Goal: Transaction & Acquisition: Purchase product/service

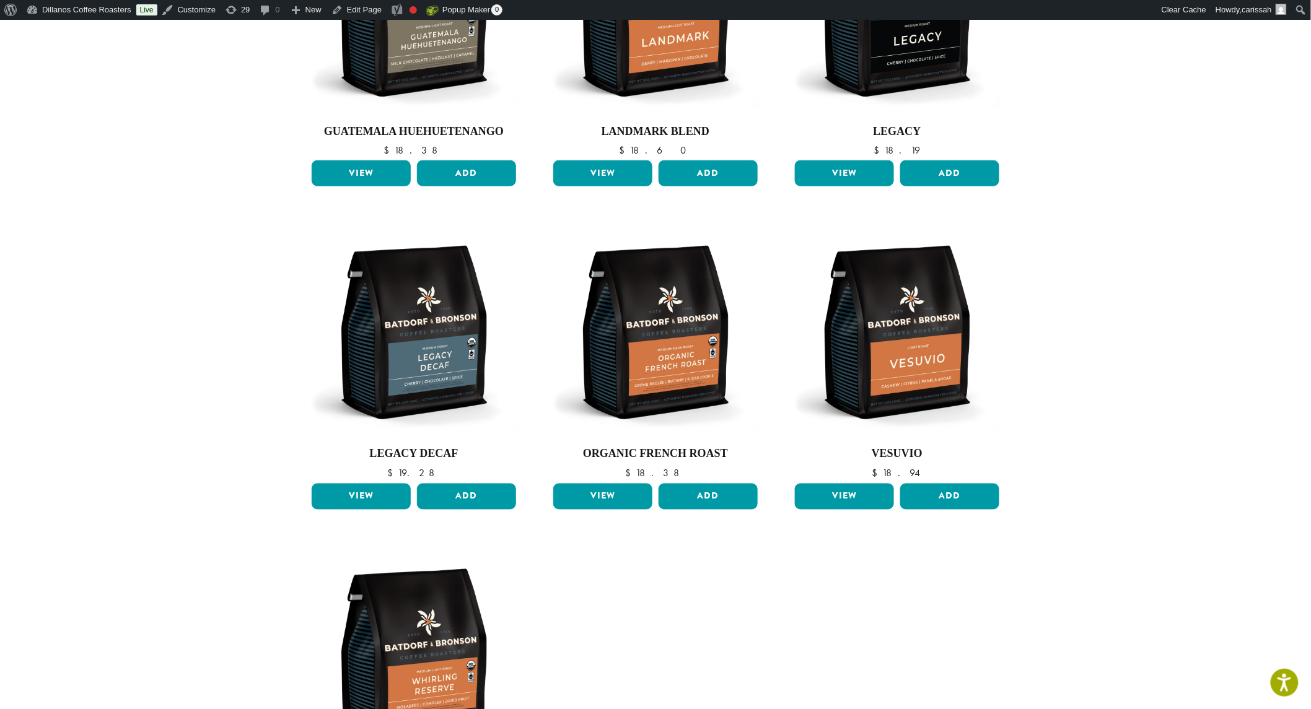
scroll to position [413, 0]
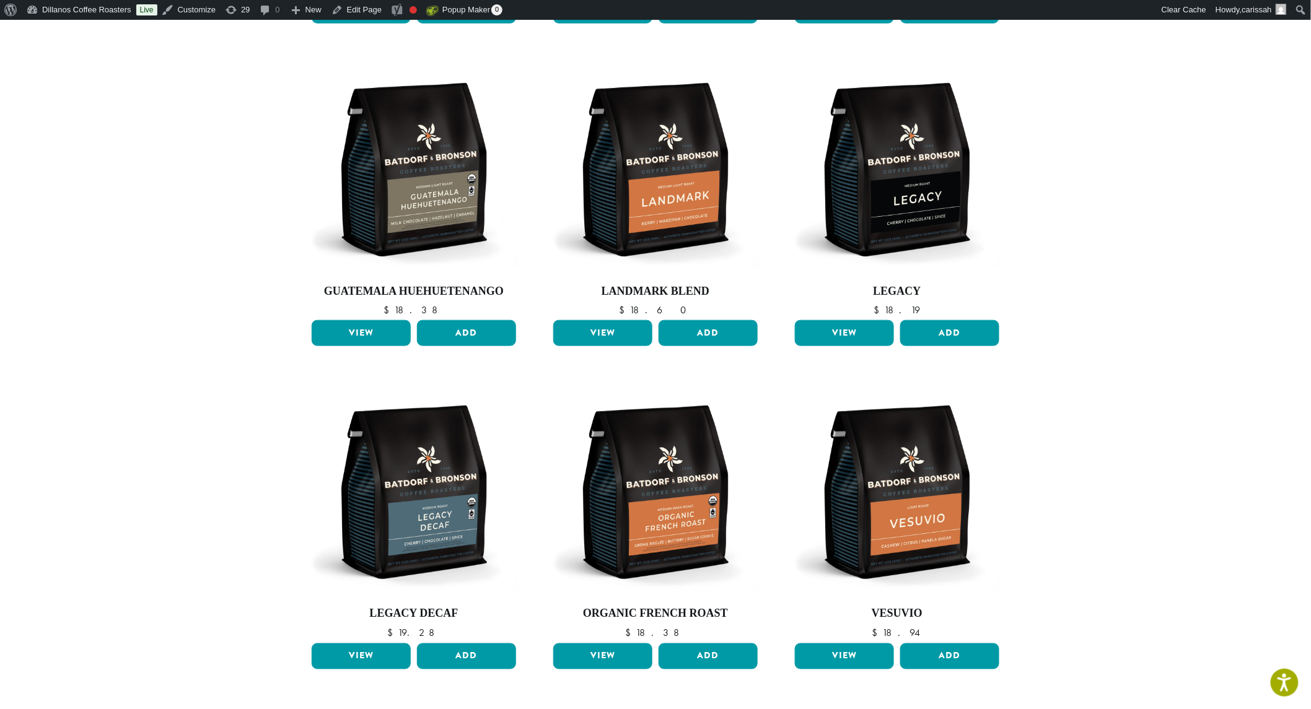
click at [860, 320] on link "View" at bounding box center [844, 333] width 99 height 26
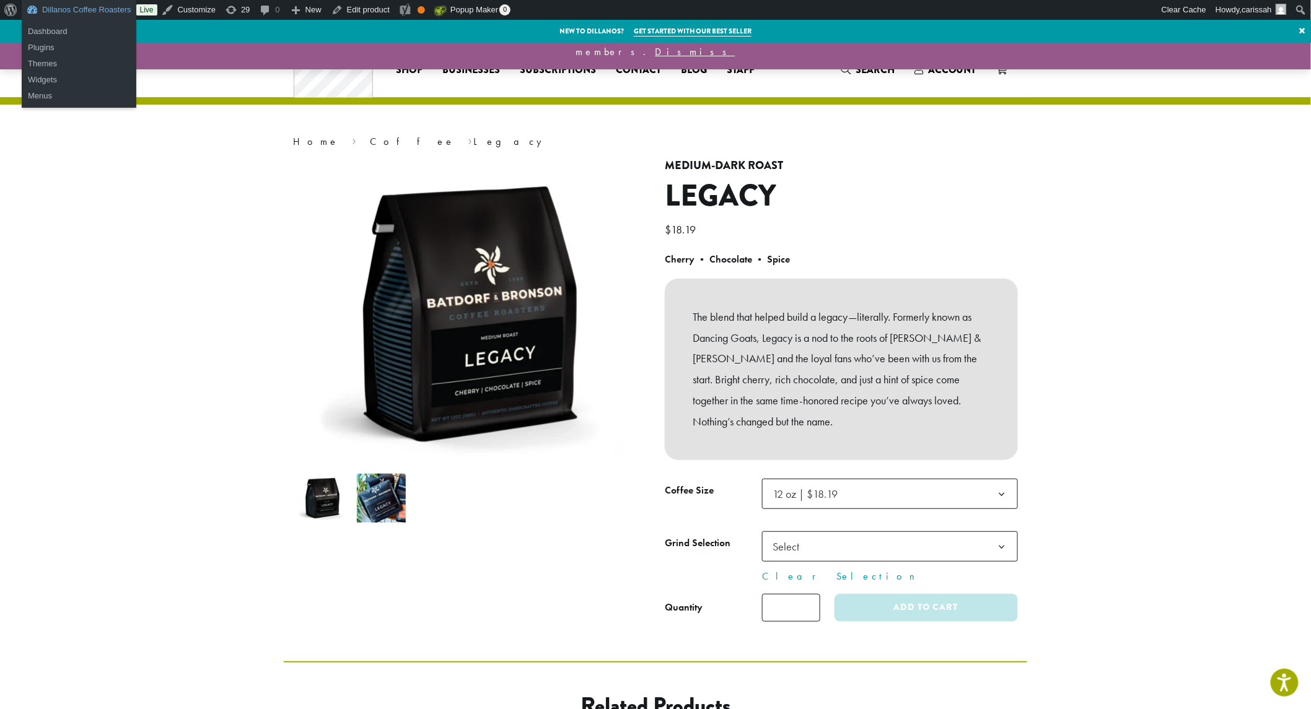
click at [71, 7] on link "Dillanos Coffee Roasters" at bounding box center [79, 10] width 115 height 20
click at [48, 27] on link "Dashboard" at bounding box center [79, 32] width 115 height 16
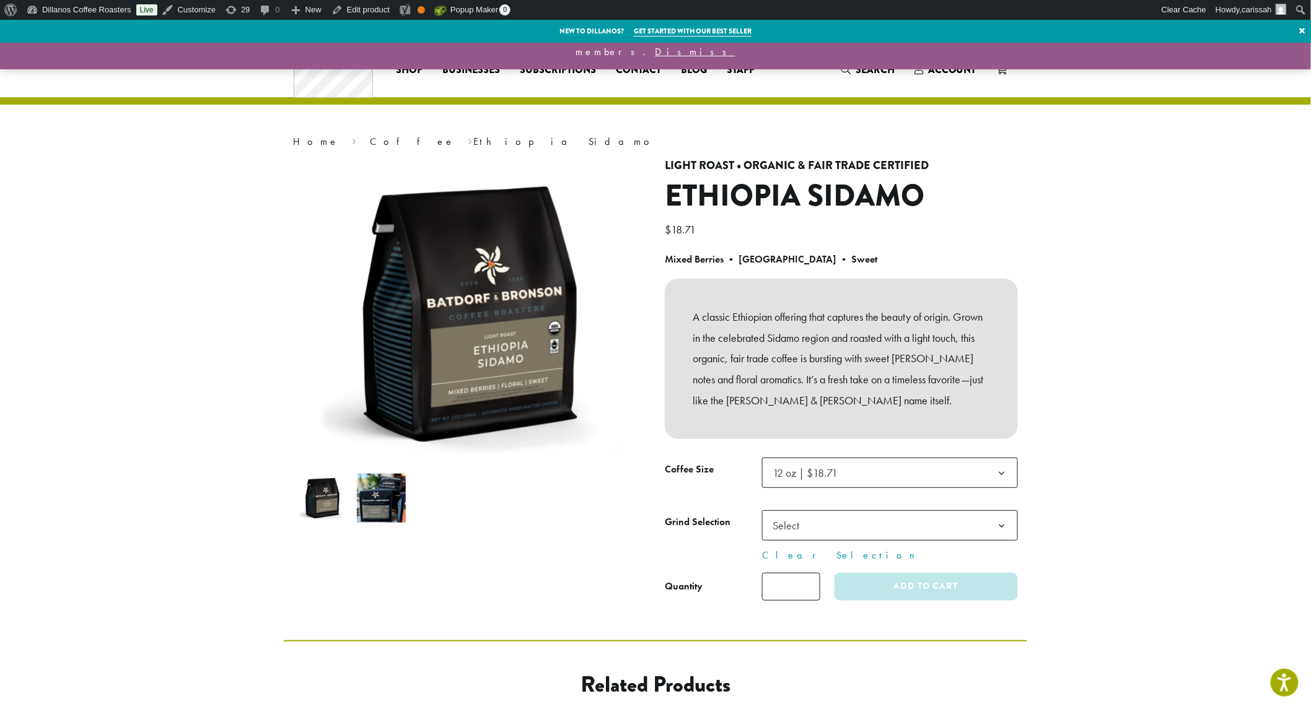
click at [995, 459] on b at bounding box center [1002, 473] width 30 height 30
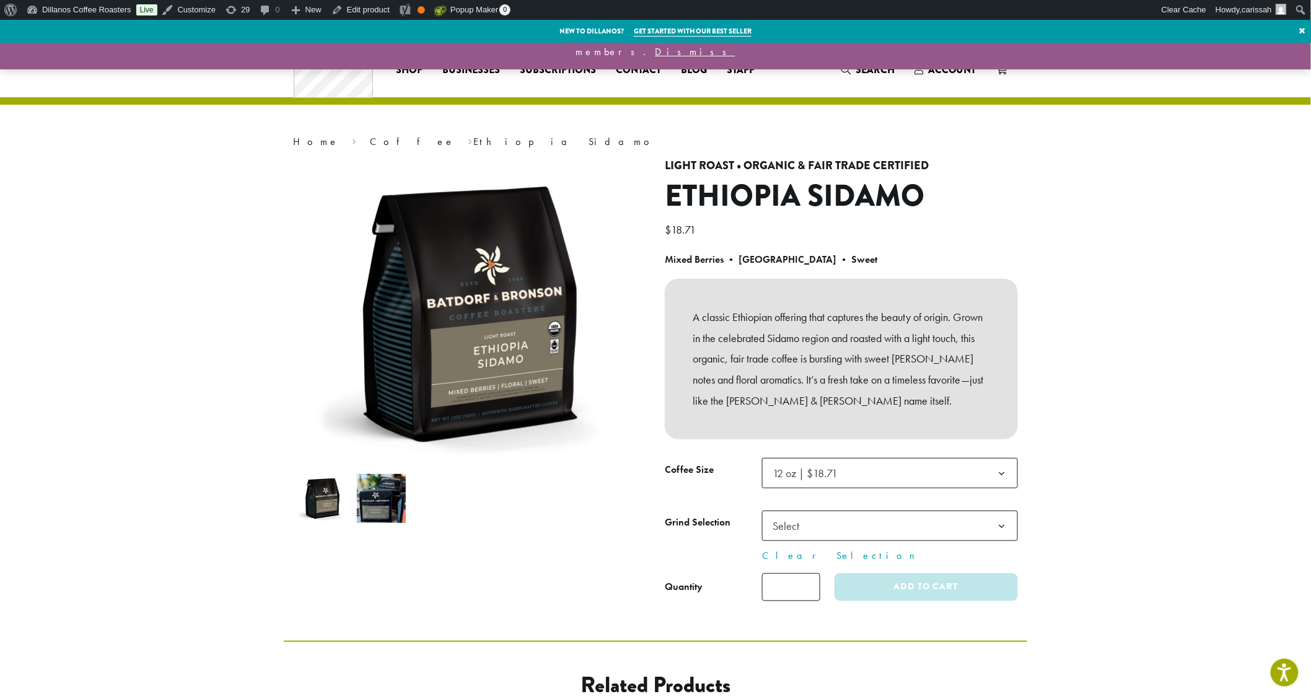
click at [1000, 528] on b at bounding box center [1002, 526] width 30 height 30
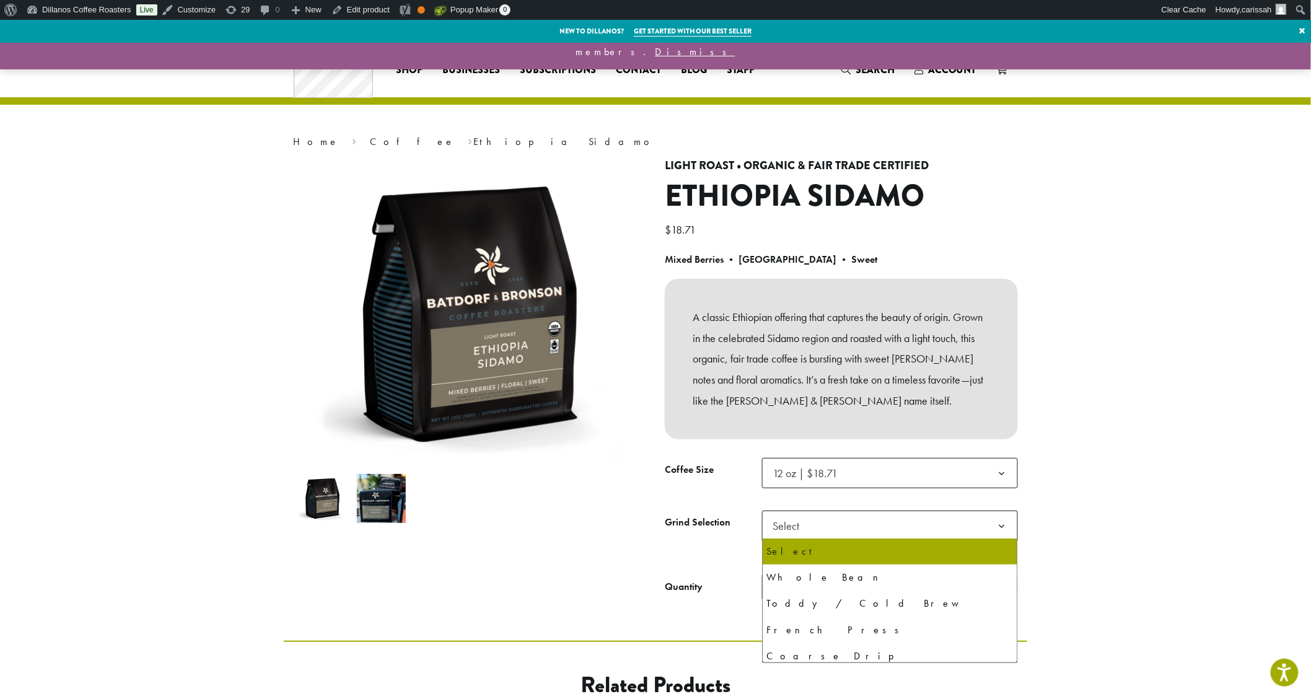
click at [1000, 528] on b at bounding box center [1002, 526] width 30 height 30
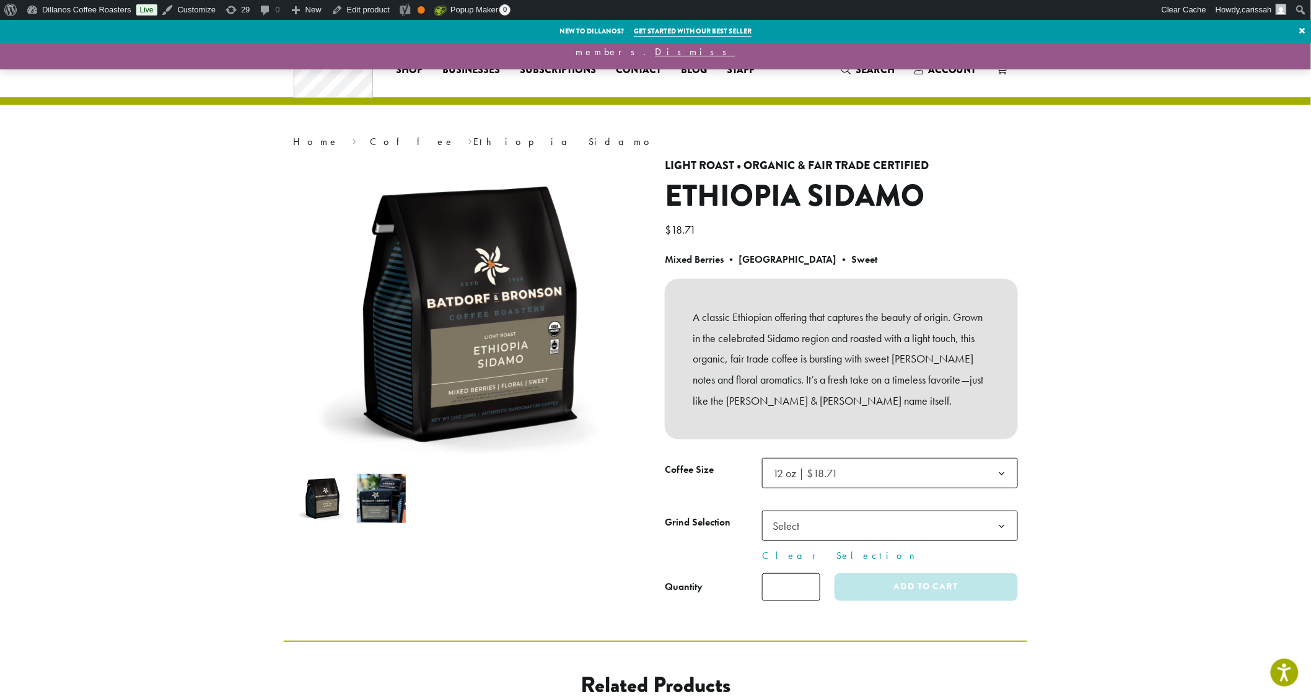
click at [970, 466] on span "12 oz | $18.71" at bounding box center [890, 473] width 256 height 30
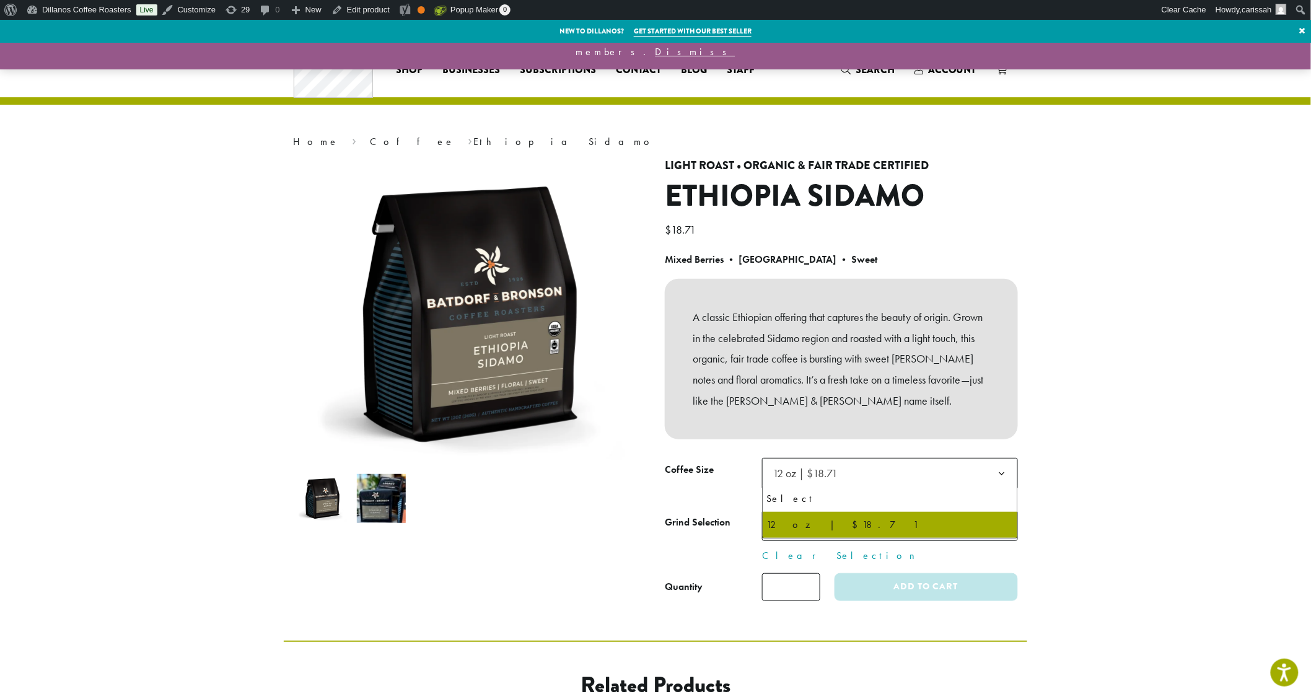
click at [1128, 469] on section "**********" at bounding box center [655, 342] width 1311 height 598
